Goal: Navigation & Orientation: Find specific page/section

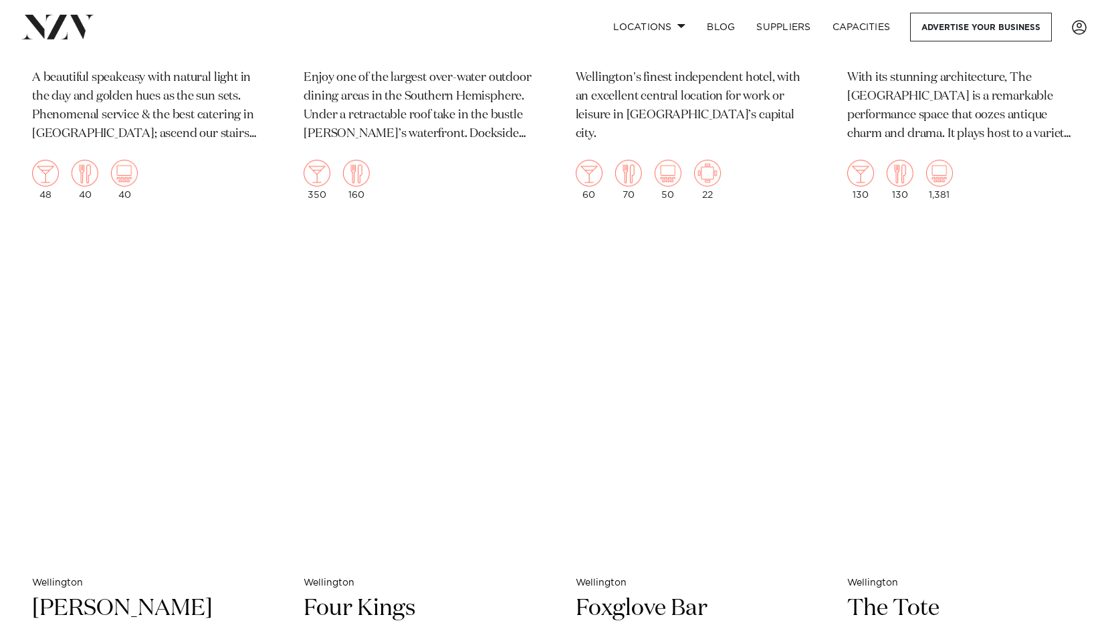
scroll to position [5350, 0]
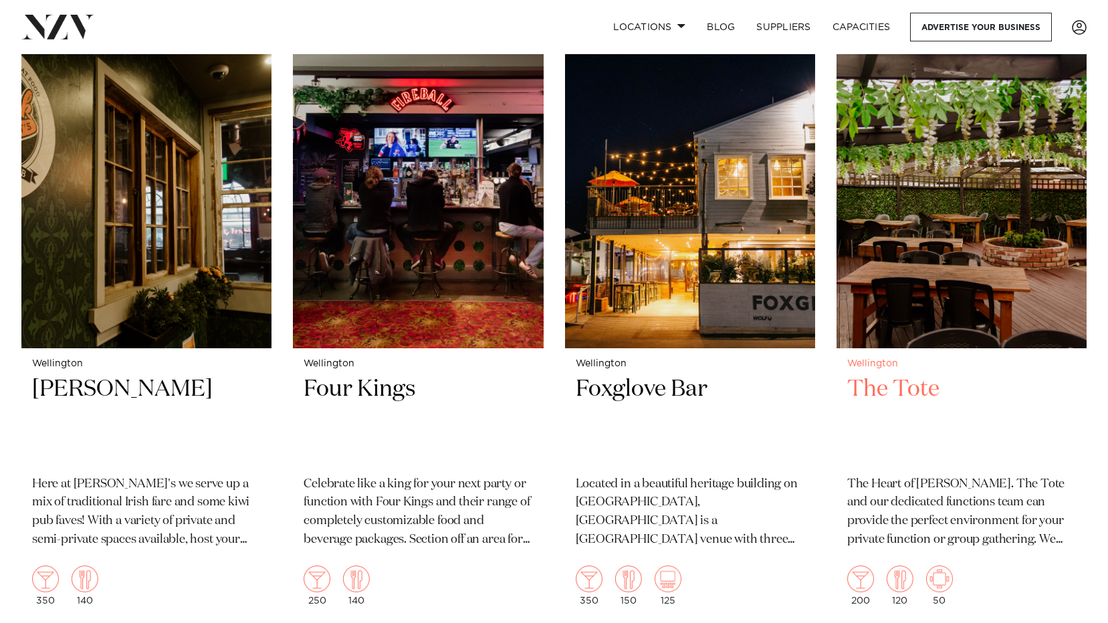
click at [904, 388] on h2 "The Tote" at bounding box center [961, 420] width 229 height 90
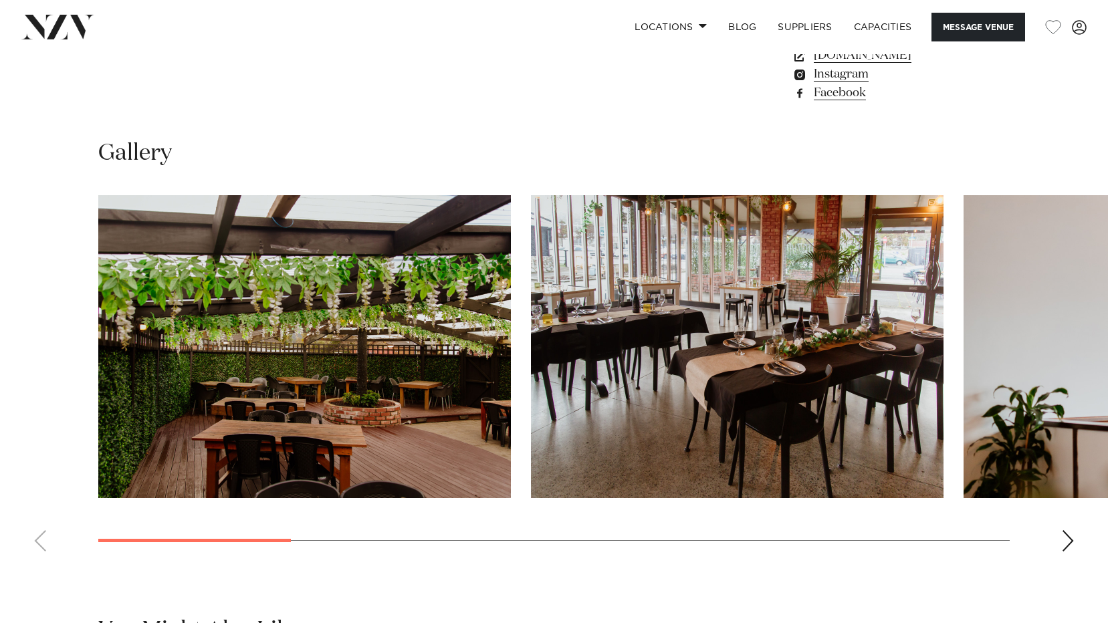
scroll to position [1137, 0]
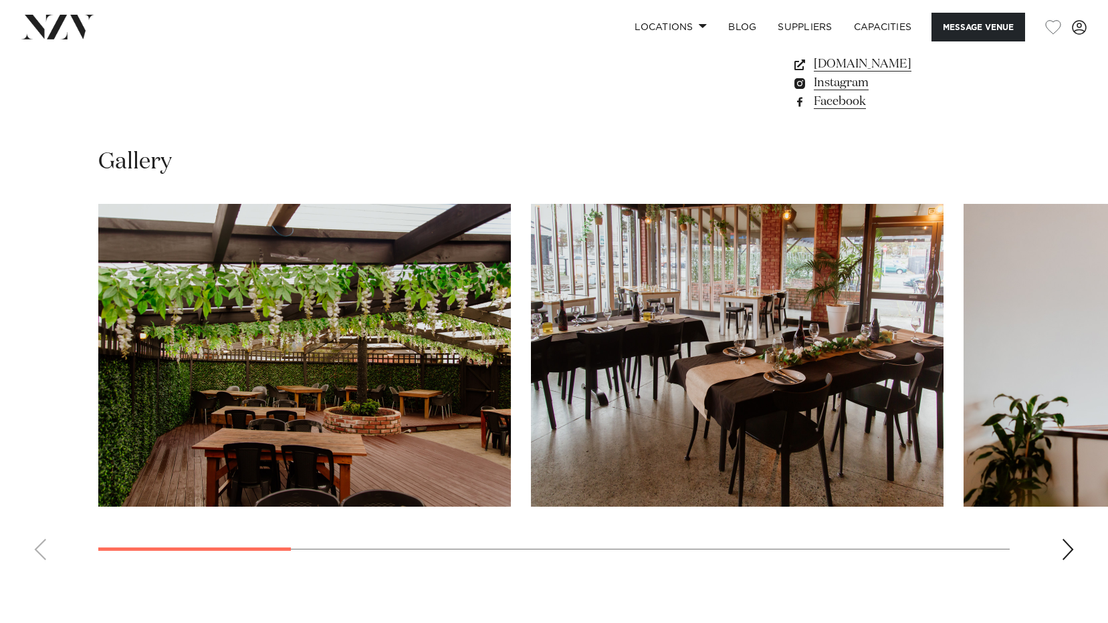
click at [1069, 539] on div "Next slide" at bounding box center [1067, 549] width 13 height 21
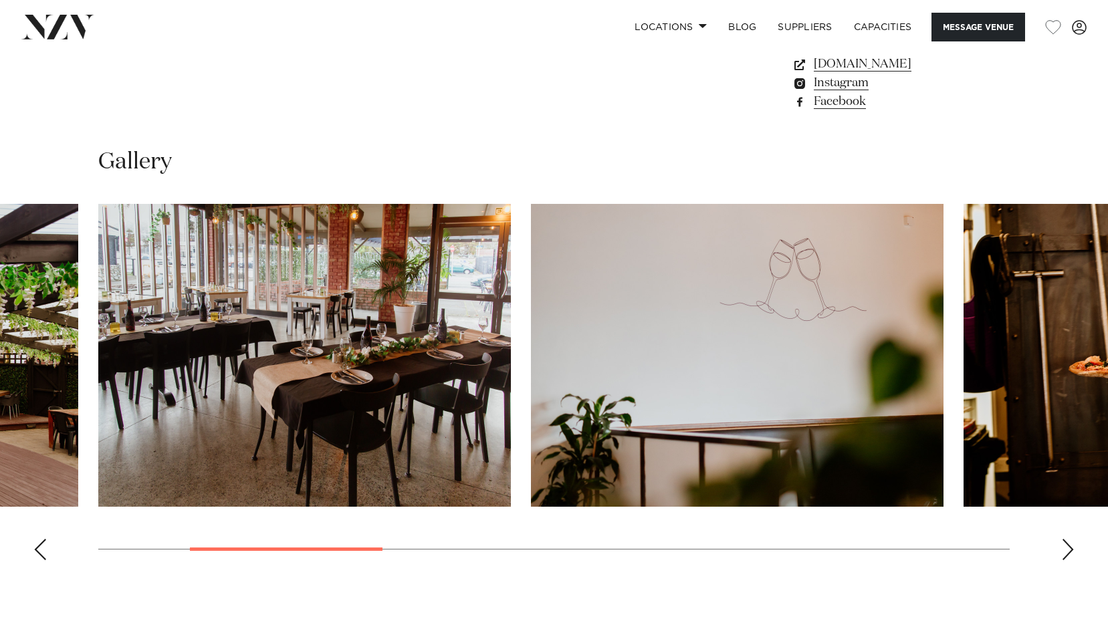
click at [1069, 539] on div "Next slide" at bounding box center [1067, 549] width 13 height 21
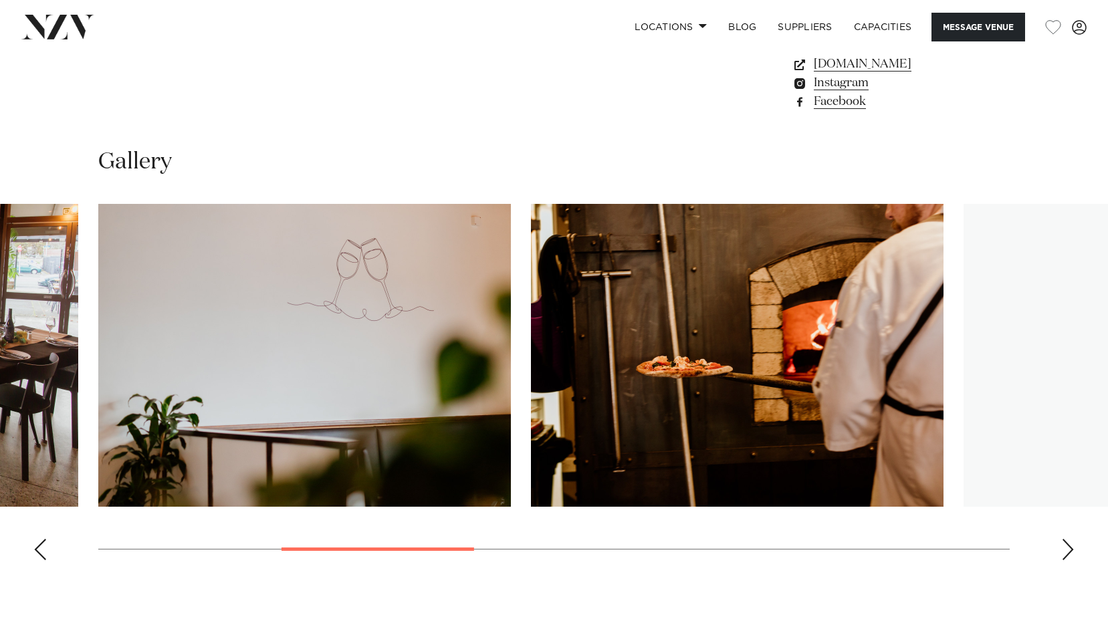
click at [1069, 539] on div "Next slide" at bounding box center [1067, 549] width 13 height 21
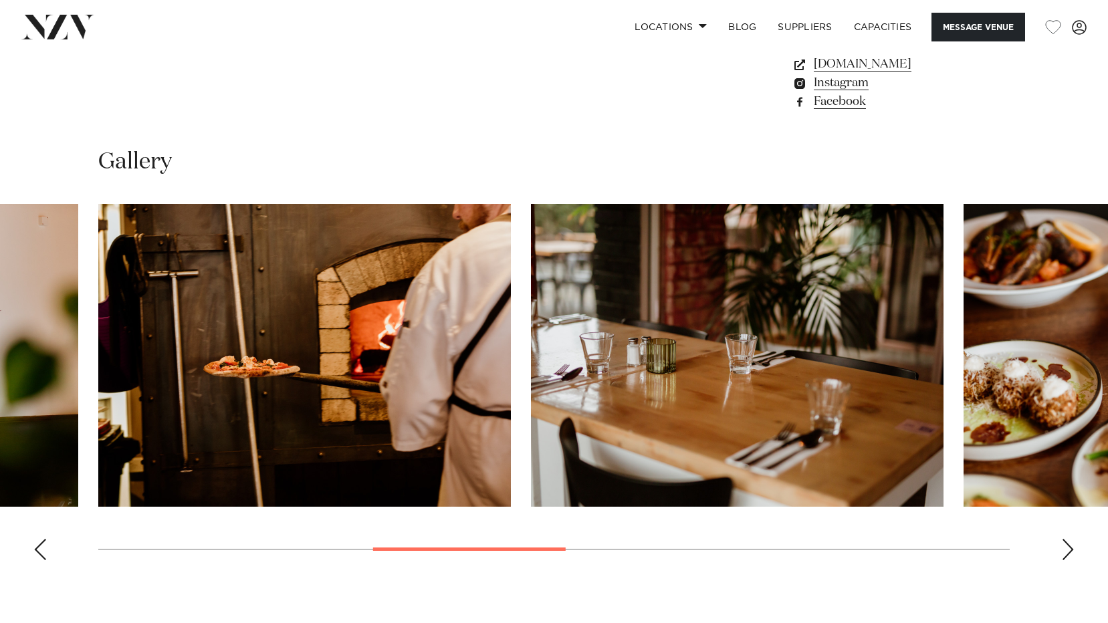
click at [1069, 539] on div "Next slide" at bounding box center [1067, 549] width 13 height 21
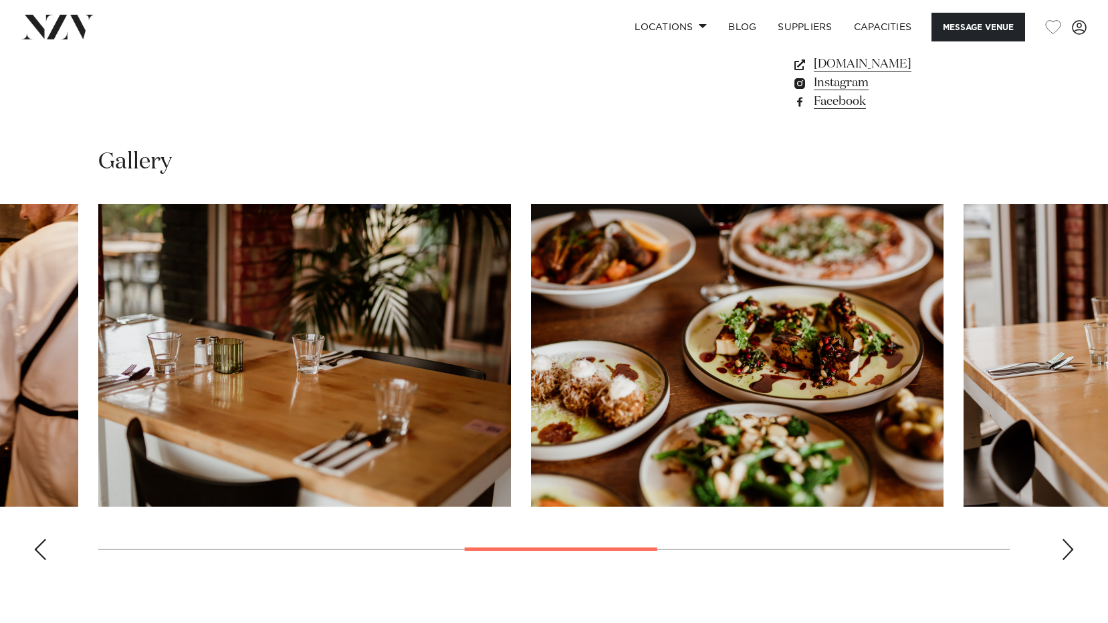
click at [1069, 539] on div "Next slide" at bounding box center [1067, 549] width 13 height 21
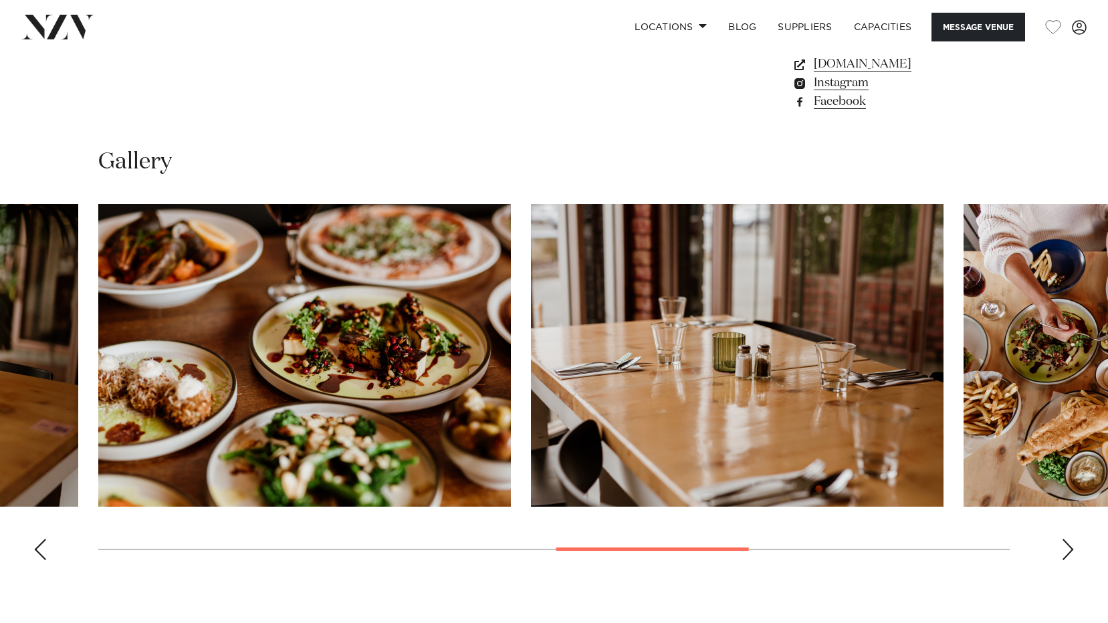
click at [1069, 539] on div "Next slide" at bounding box center [1067, 549] width 13 height 21
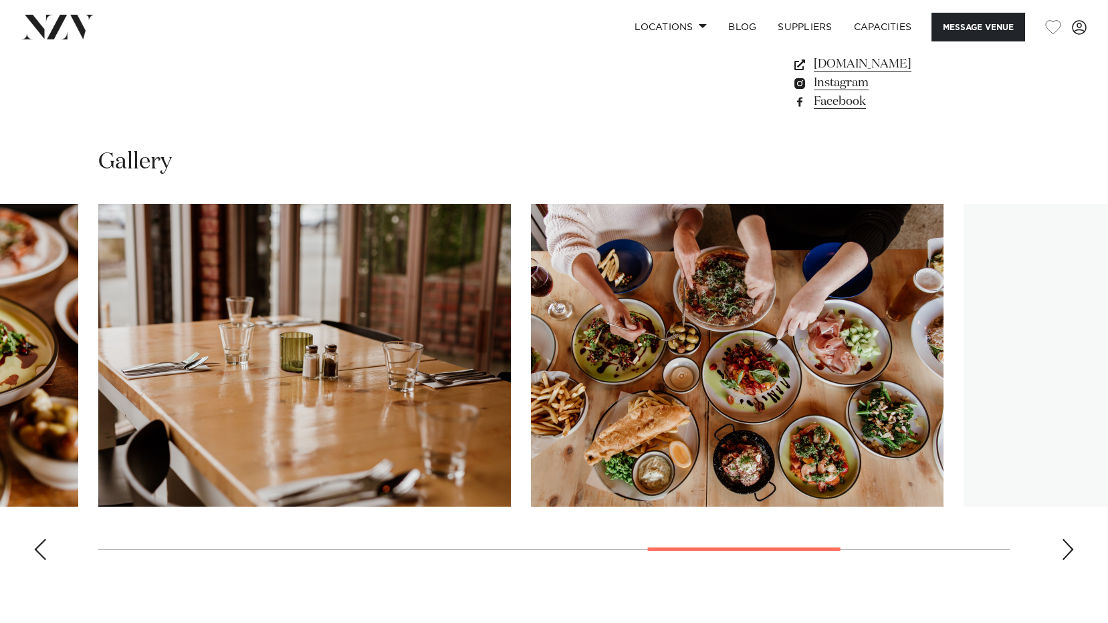
click at [1069, 539] on div "Next slide" at bounding box center [1067, 549] width 13 height 21
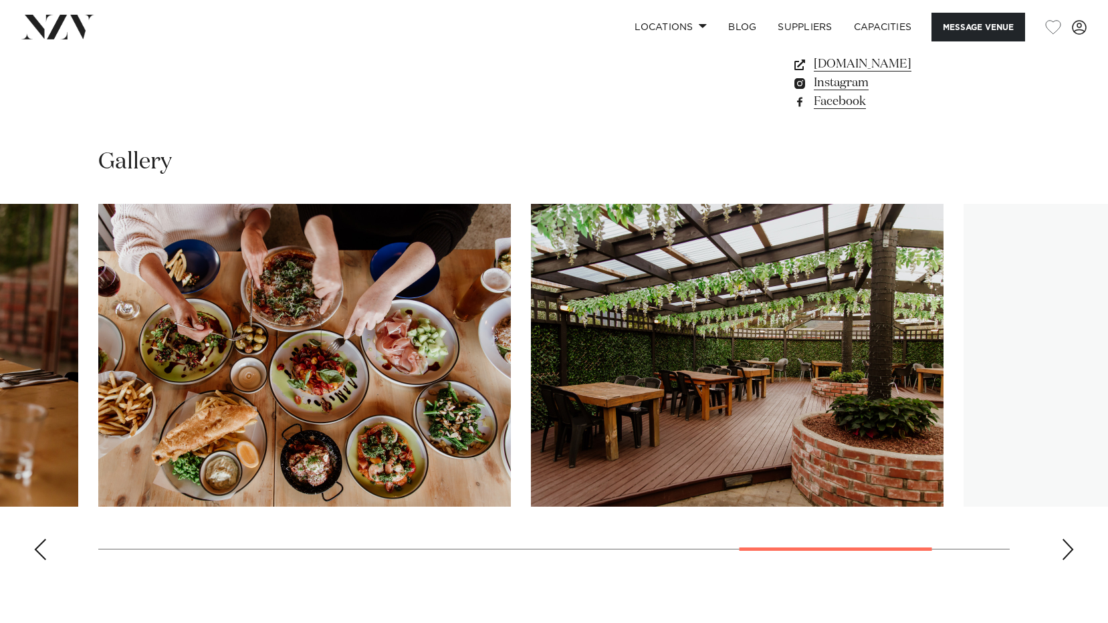
click at [1069, 539] on div "Next slide" at bounding box center [1067, 549] width 13 height 21
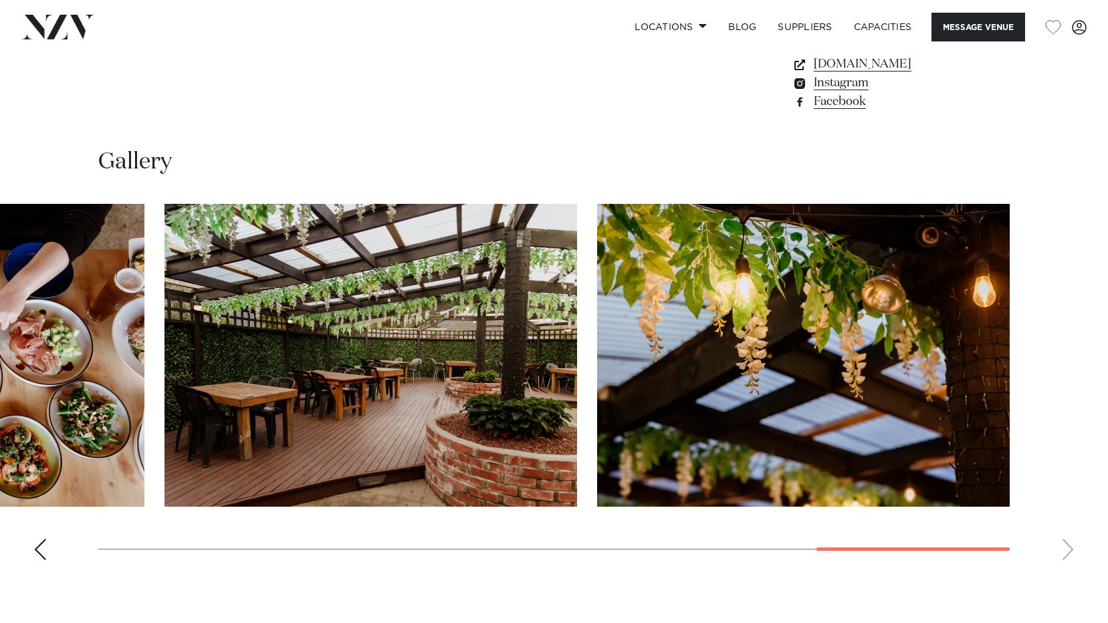
click at [1069, 529] on swiper-container at bounding box center [554, 387] width 1108 height 367
click at [405, 290] on img "9 / 10" at bounding box center [371, 355] width 413 height 303
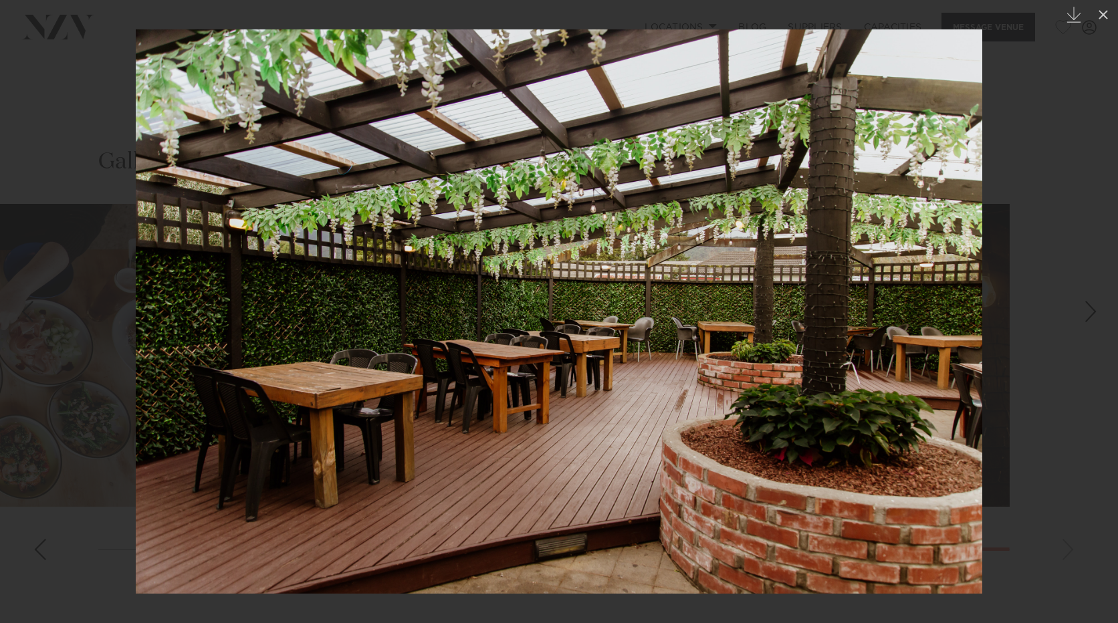
click at [1083, 311] on div "Next slide" at bounding box center [1091, 311] width 18 height 25
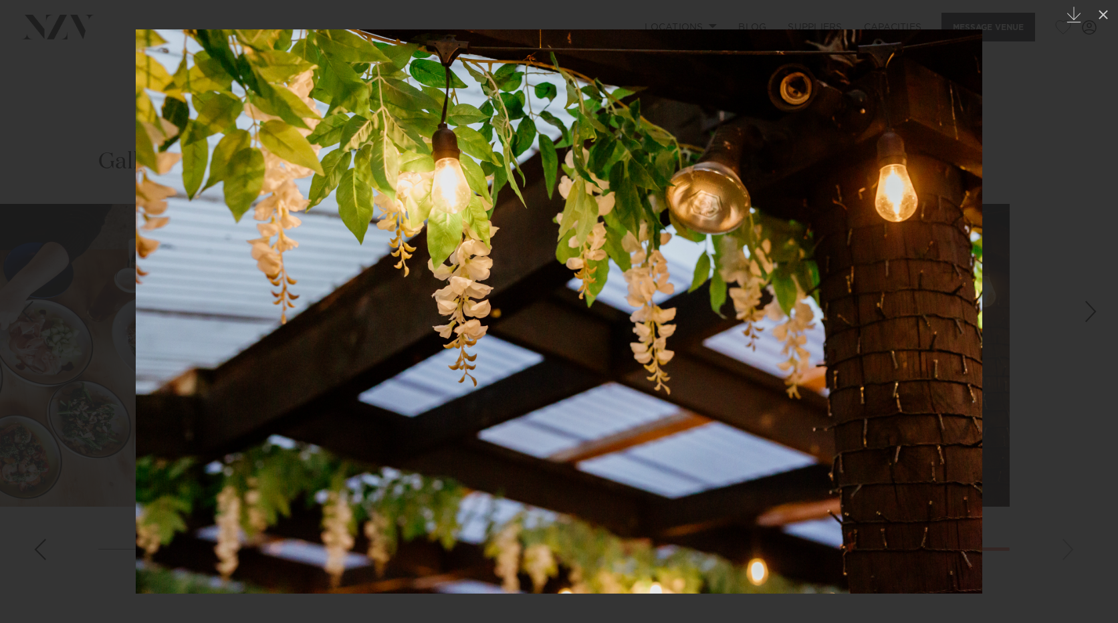
click at [1084, 309] on div "Next slide" at bounding box center [1091, 311] width 18 height 25
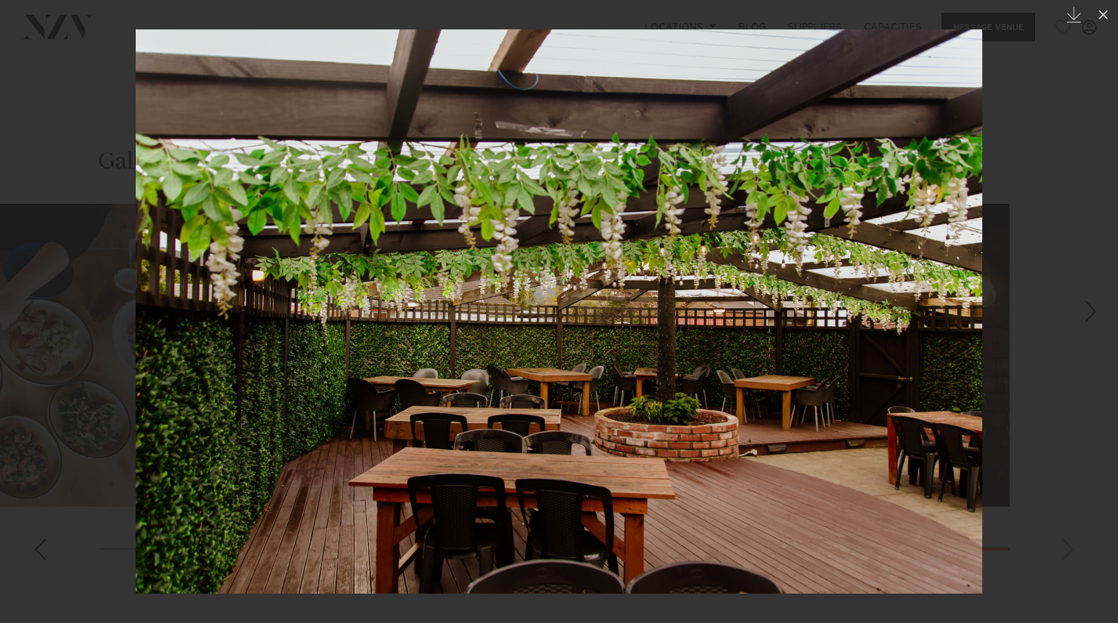
click at [1083, 306] on div "1 / 10 Created with Sketch." at bounding box center [559, 311] width 1118 height 623
click at [1091, 312] on div "Next slide" at bounding box center [1091, 311] width 18 height 25
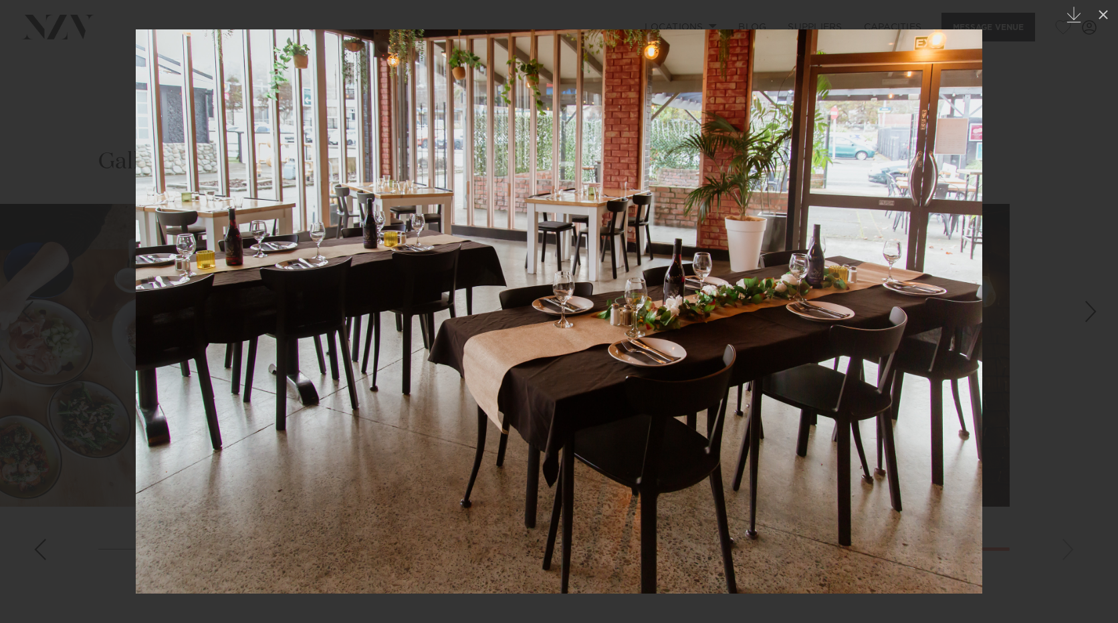
click at [1091, 312] on div "2 / 10 Created with Sketch." at bounding box center [559, 311] width 1118 height 623
click at [1086, 312] on div "Next slide" at bounding box center [1091, 311] width 18 height 25
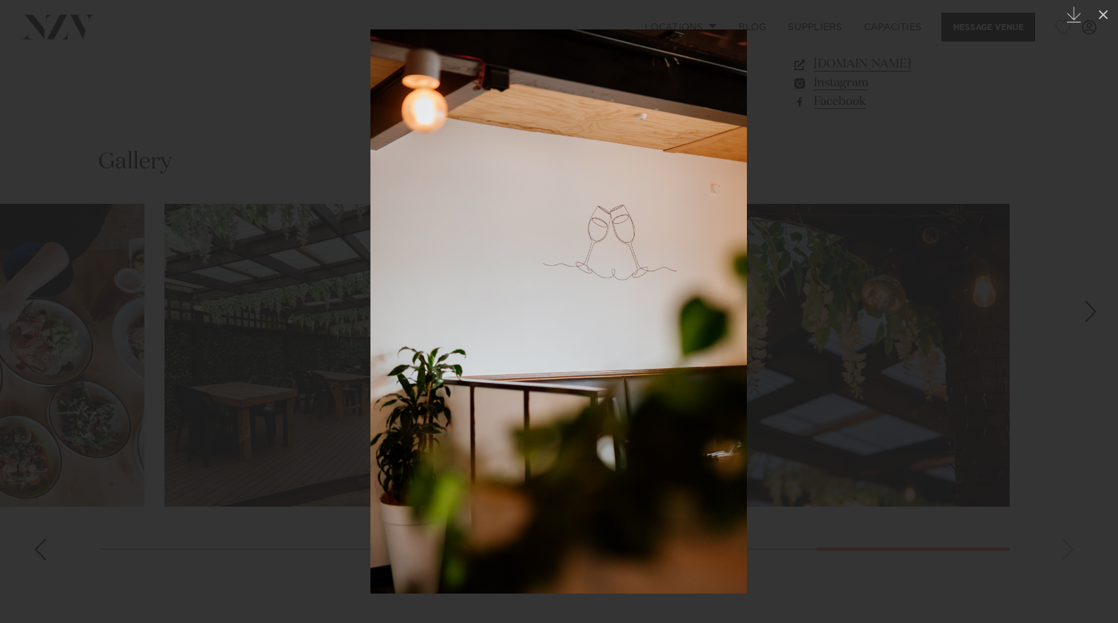
click at [1086, 311] on div "Next slide" at bounding box center [1091, 311] width 18 height 25
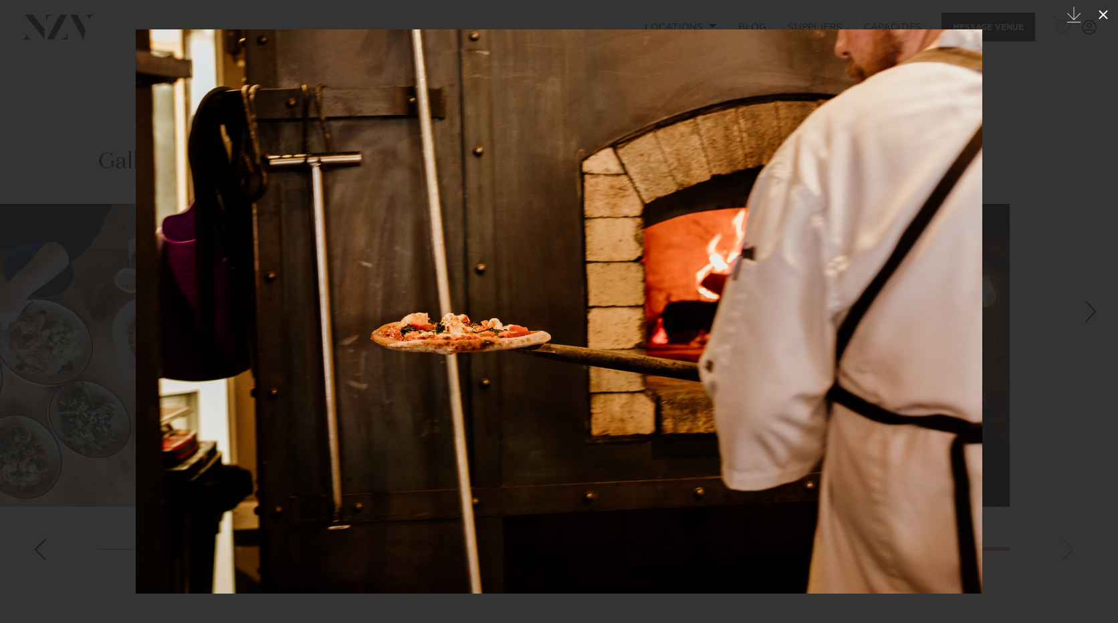
click at [1100, 14] on icon at bounding box center [1103, 15] width 16 height 16
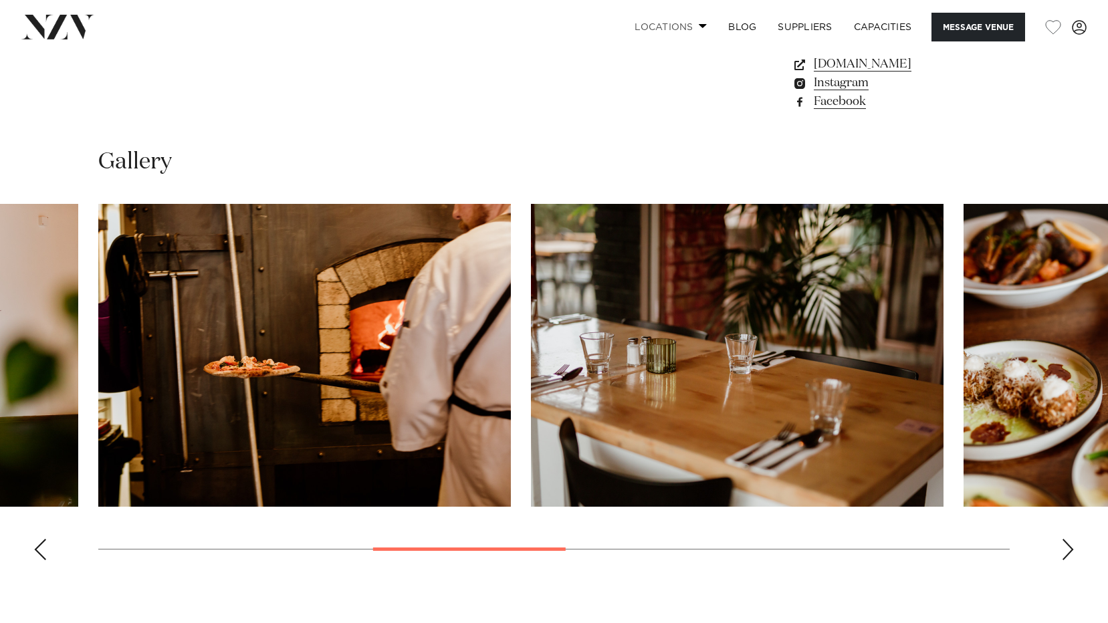
click at [692, 27] on link "Locations" at bounding box center [671, 27] width 94 height 29
